Goal: Transaction & Acquisition: Download file/media

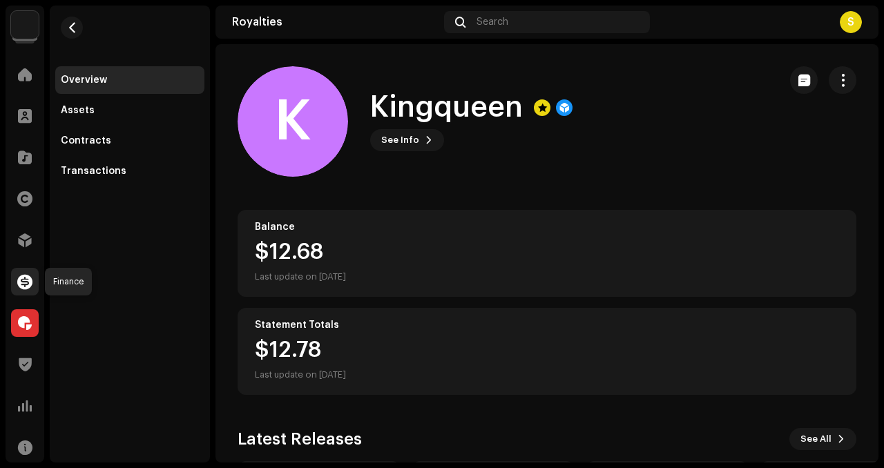
click at [23, 282] on span at bounding box center [24, 281] width 15 height 11
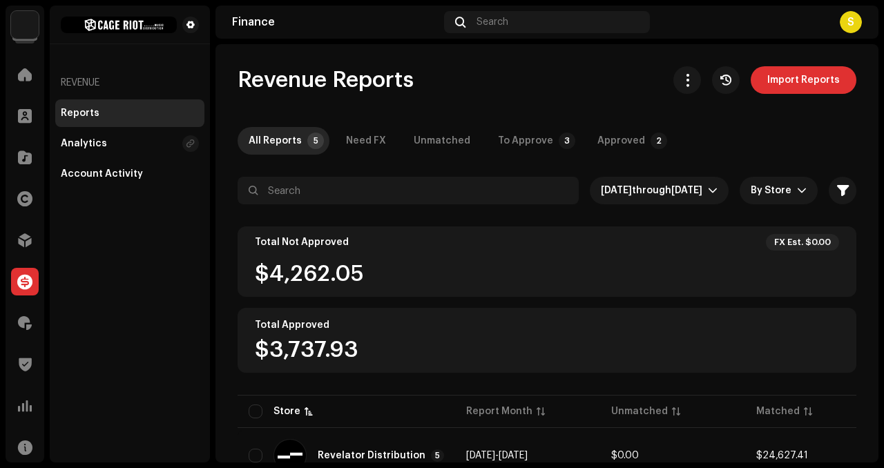
click at [507, 126] on div "Revenue Reports Import Reports All Reports 5 Need FX Unmatched To Approve 3 App…" at bounding box center [546, 291] width 663 height 450
click at [509, 136] on div "To Approve" at bounding box center [525, 141] width 55 height 28
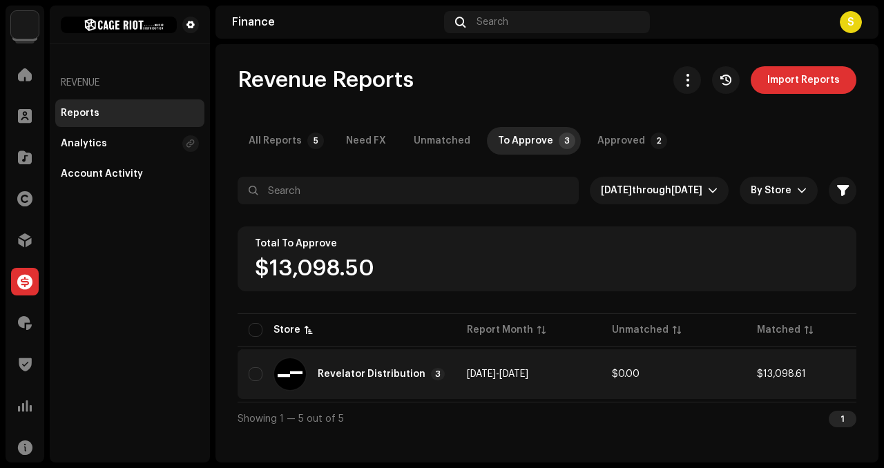
click at [387, 371] on div "Revelator Distribution" at bounding box center [372, 374] width 108 height 10
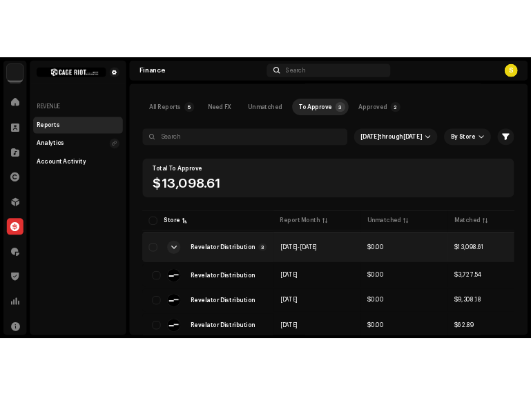
scroll to position [93, 0]
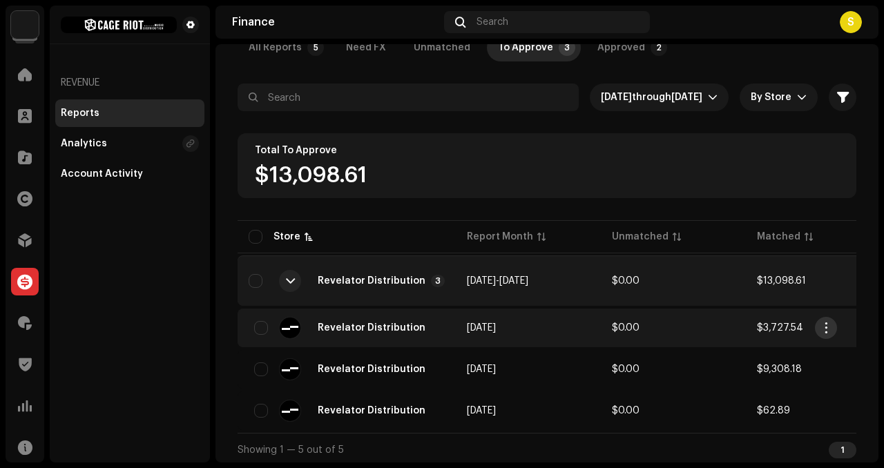
click at [823, 330] on span "button" at bounding box center [826, 327] width 10 height 11
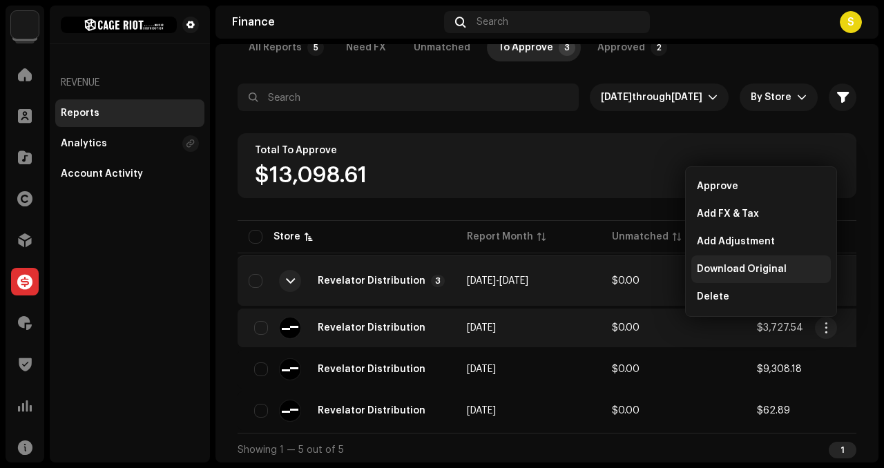
click at [765, 266] on span "Download Original" at bounding box center [742, 269] width 90 height 11
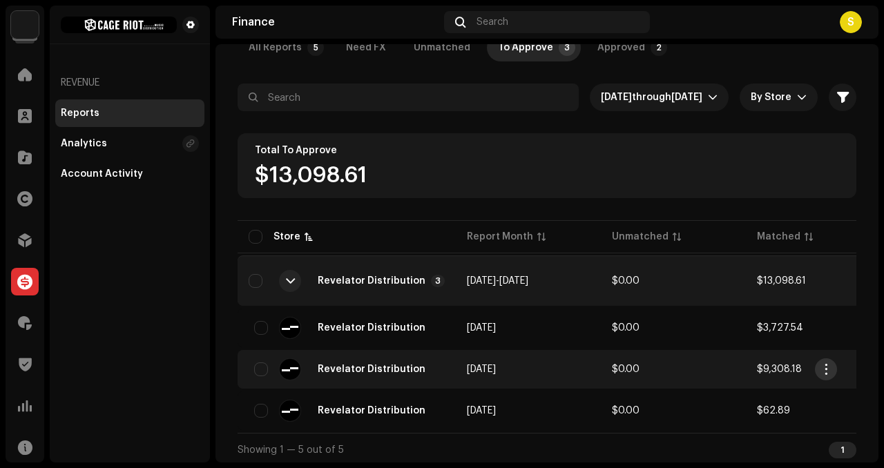
click at [822, 372] on span "button" at bounding box center [826, 369] width 10 height 11
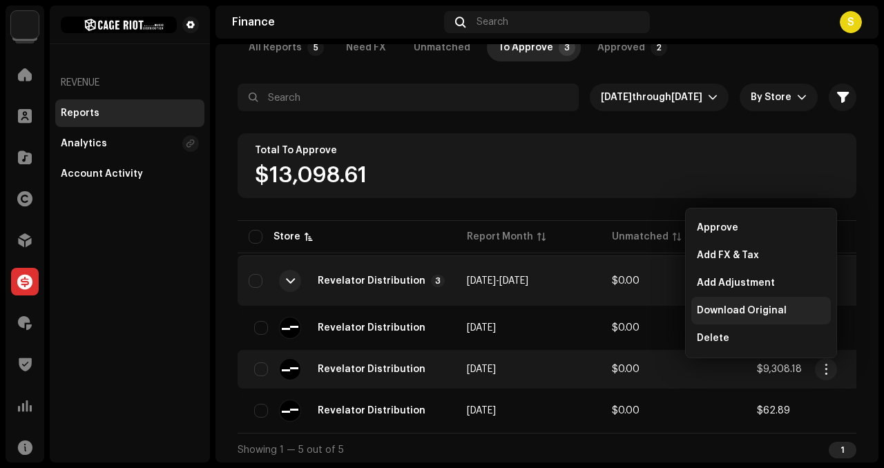
click at [779, 307] on span "Download Original" at bounding box center [742, 310] width 90 height 11
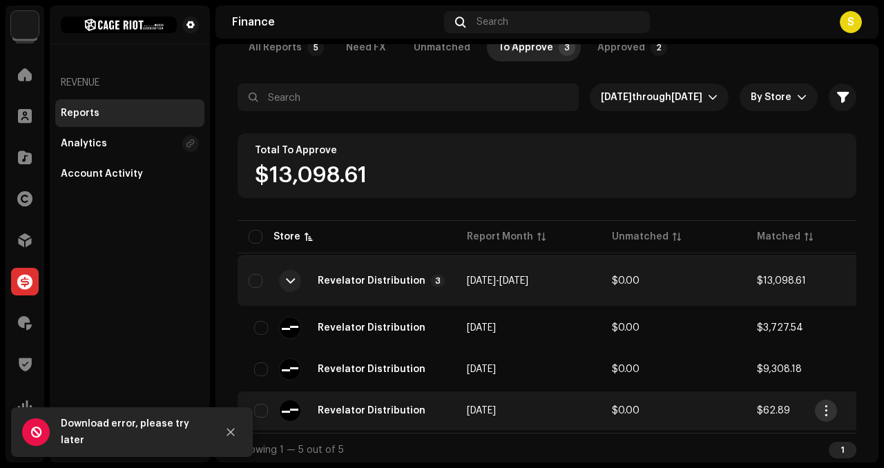
click at [827, 411] on span "button" at bounding box center [826, 410] width 10 height 11
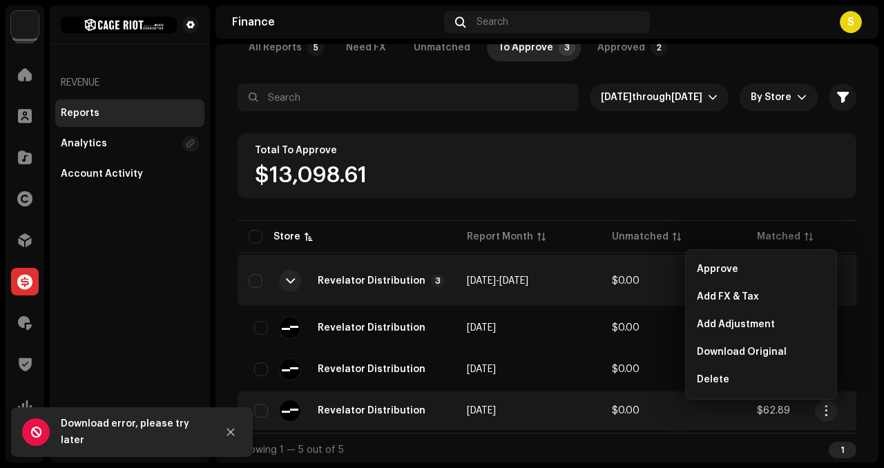
click at [851, 194] on div "Revenue Reports Import Reports All Reports 5 Need FX Unmatched To Approve 3 App…" at bounding box center [546, 219] width 663 height 493
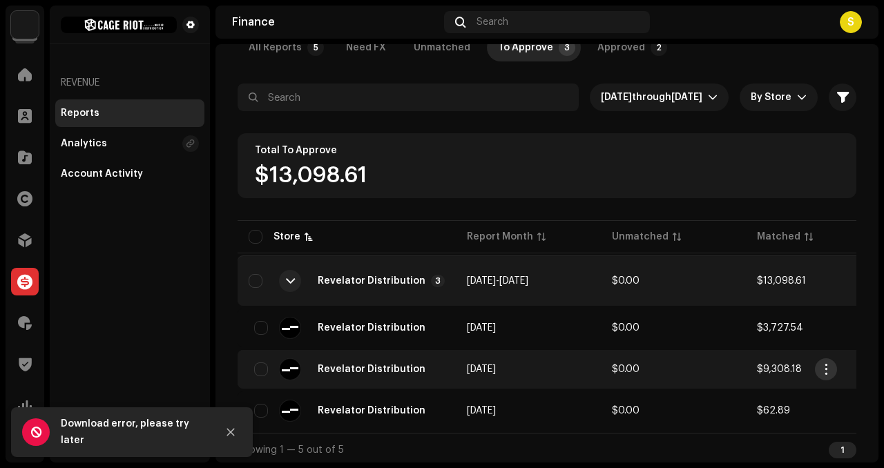
click at [830, 369] on span "button" at bounding box center [826, 369] width 10 height 11
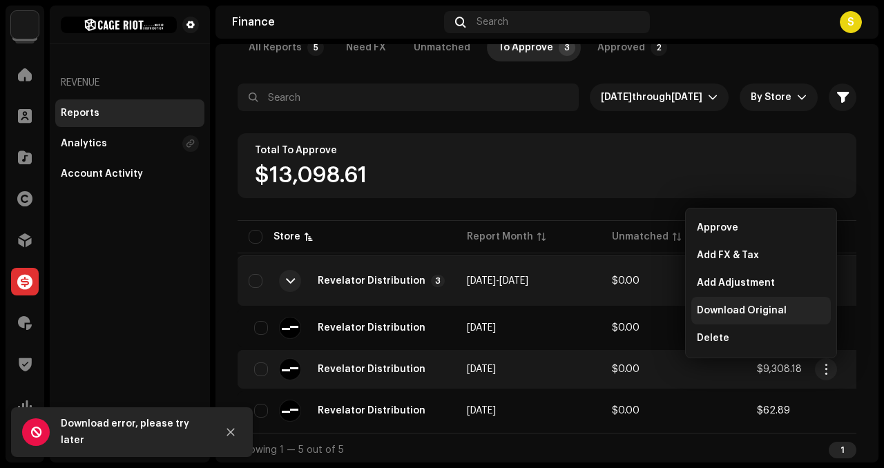
click at [764, 319] on div "Download Original" at bounding box center [760, 311] width 139 height 28
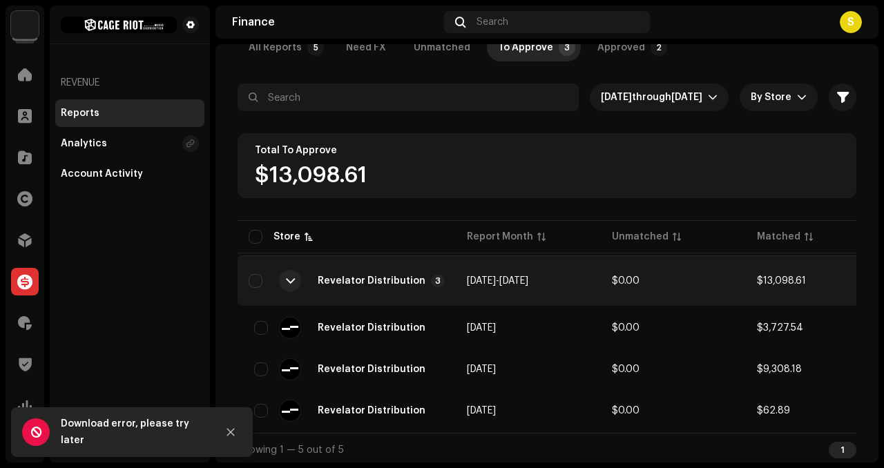
click at [242, 427] on div at bounding box center [231, 432] width 28 height 28
click at [236, 444] on button "Close" at bounding box center [231, 432] width 28 height 28
